Goal: Task Accomplishment & Management: Manage account settings

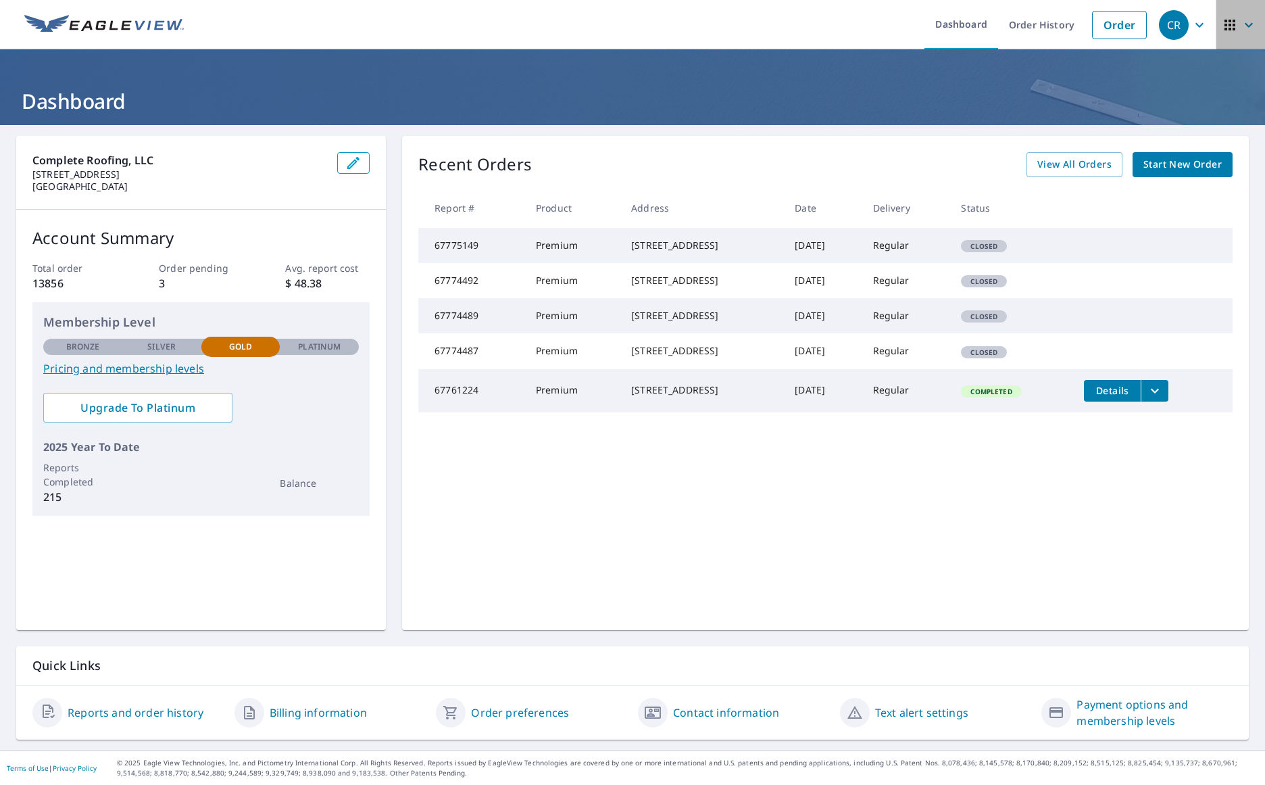
click at [1222, 24] on icon "button" at bounding box center [1230, 25] width 16 height 16
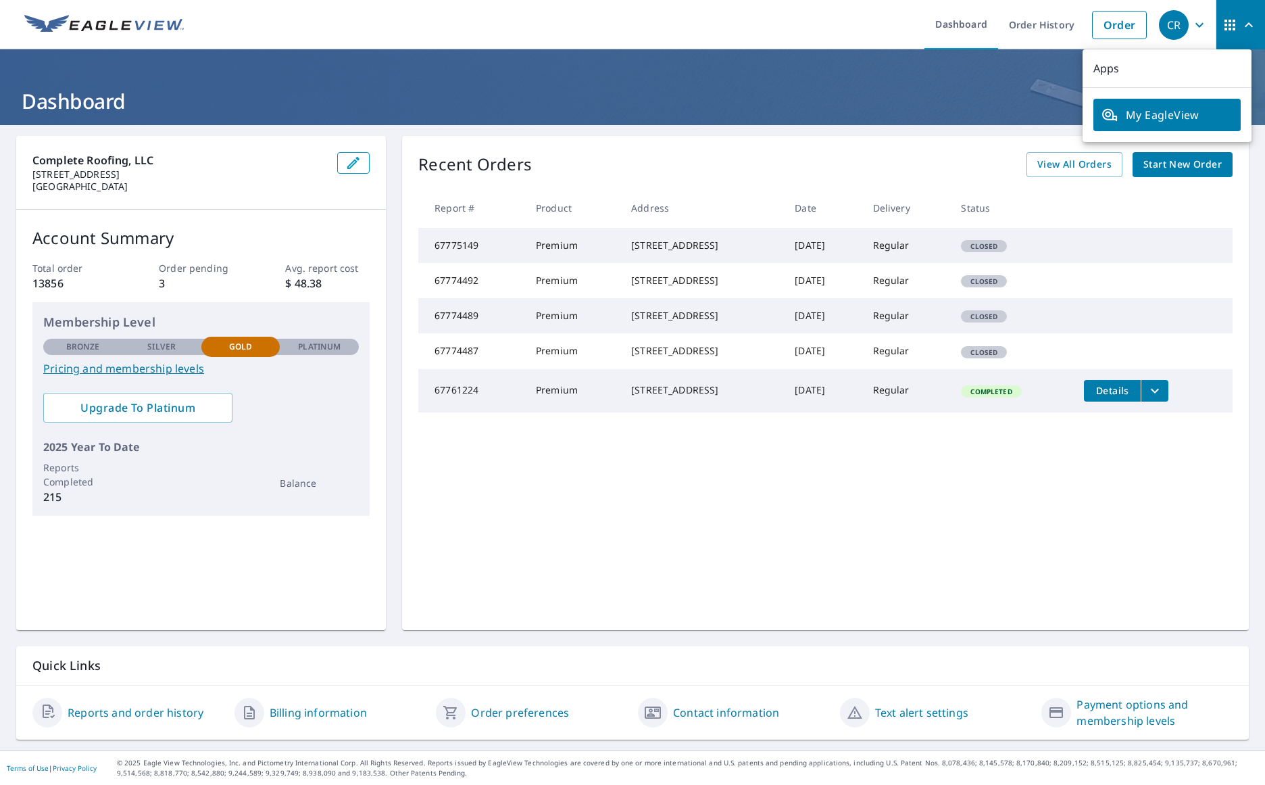
click at [1129, 118] on span "My EagleView" at bounding box center [1166, 115] width 131 height 16
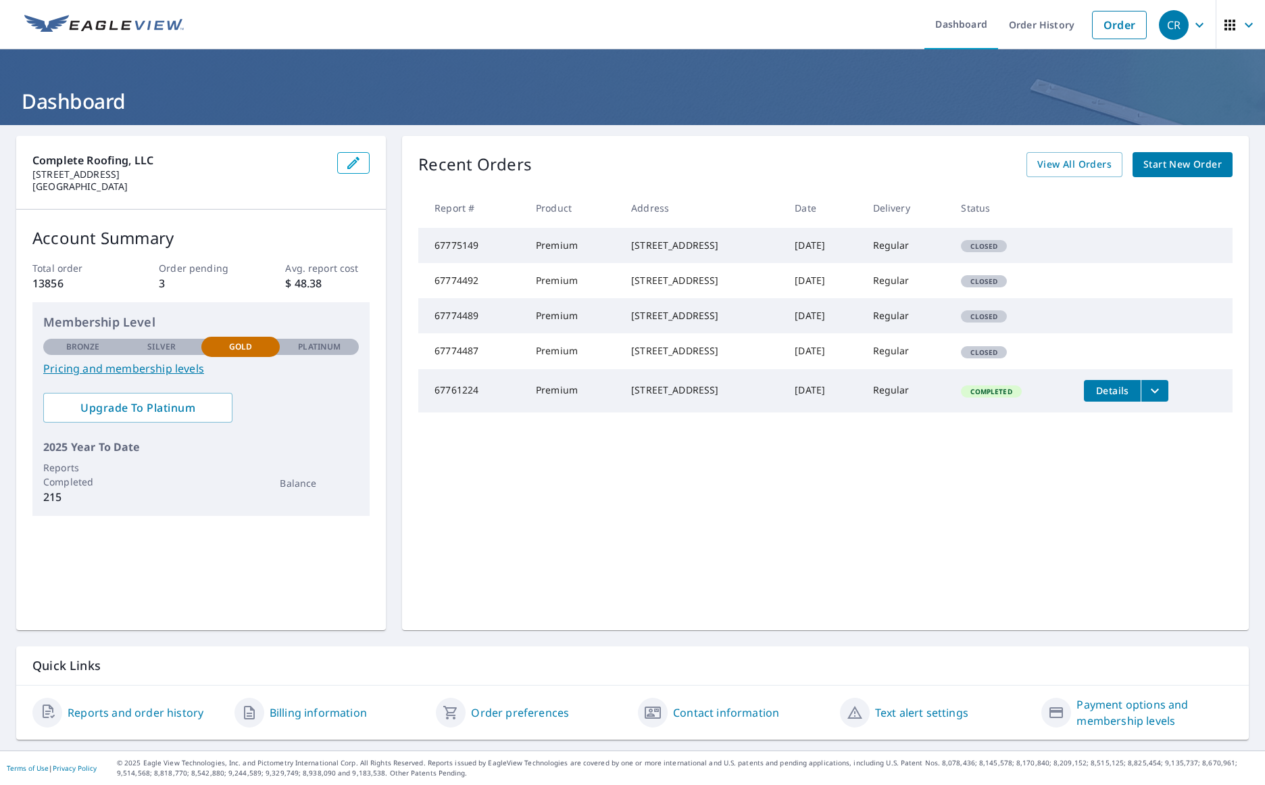
click at [1191, 28] on icon "button" at bounding box center [1199, 25] width 16 height 16
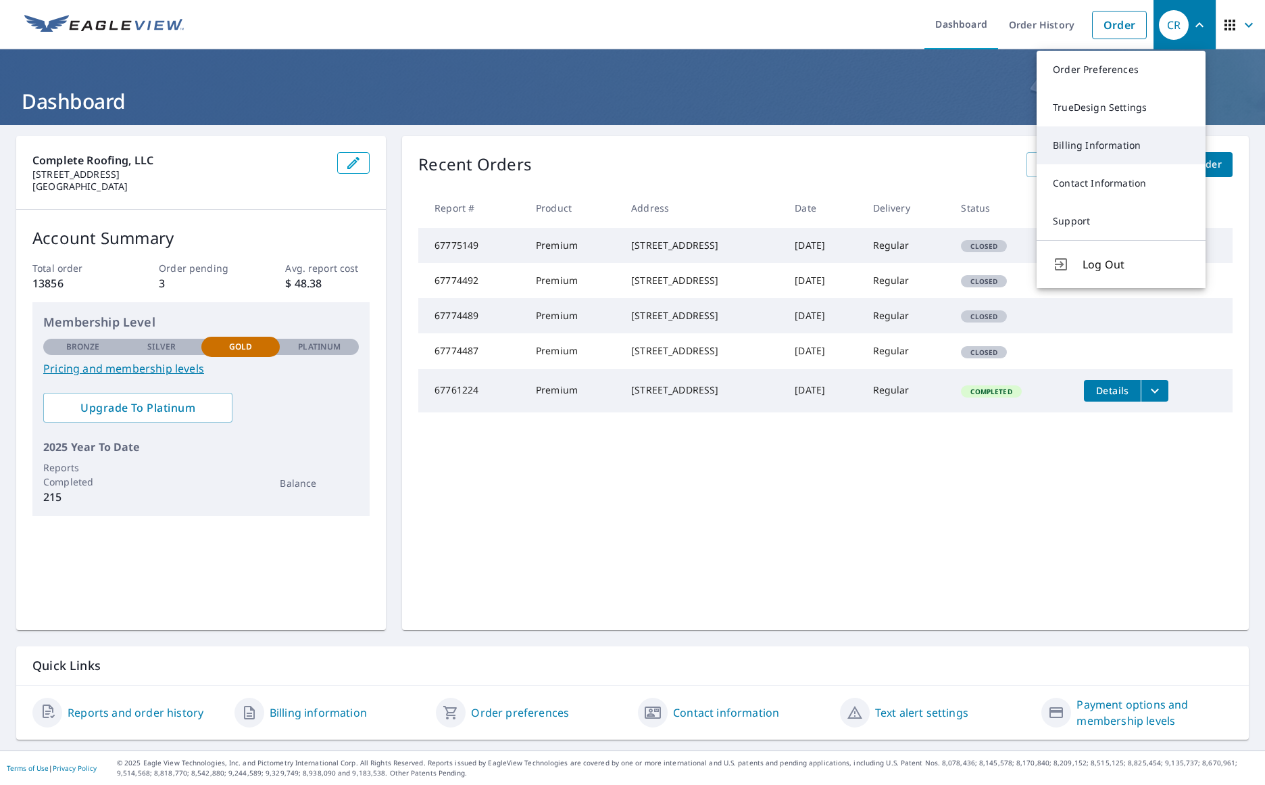
click at [1150, 146] on link "Billing Information" at bounding box center [1121, 145] width 169 height 38
